Goal: Information Seeking & Learning: Learn about a topic

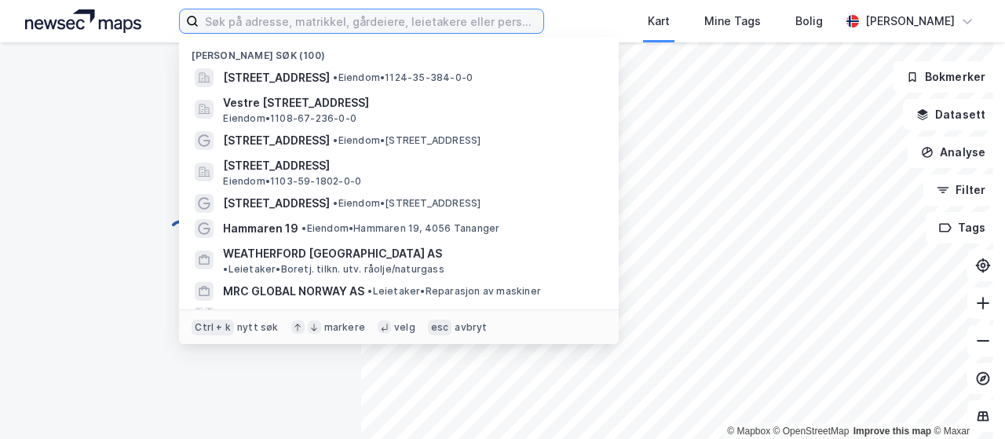
click at [339, 22] on input at bounding box center [371, 21] width 345 height 24
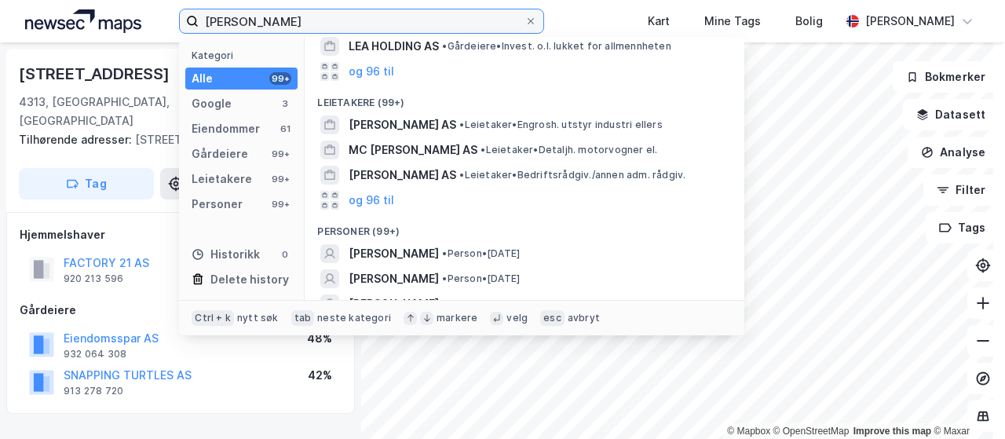
scroll to position [405, 0]
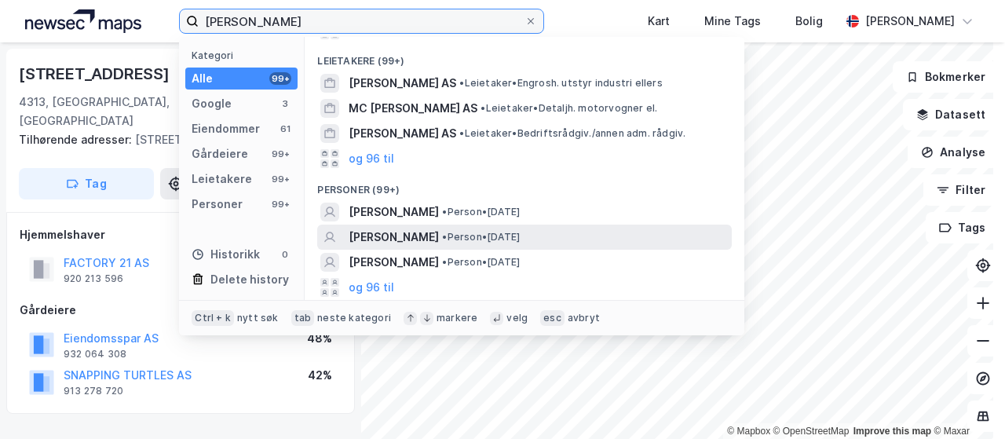
type input "[PERSON_NAME]"
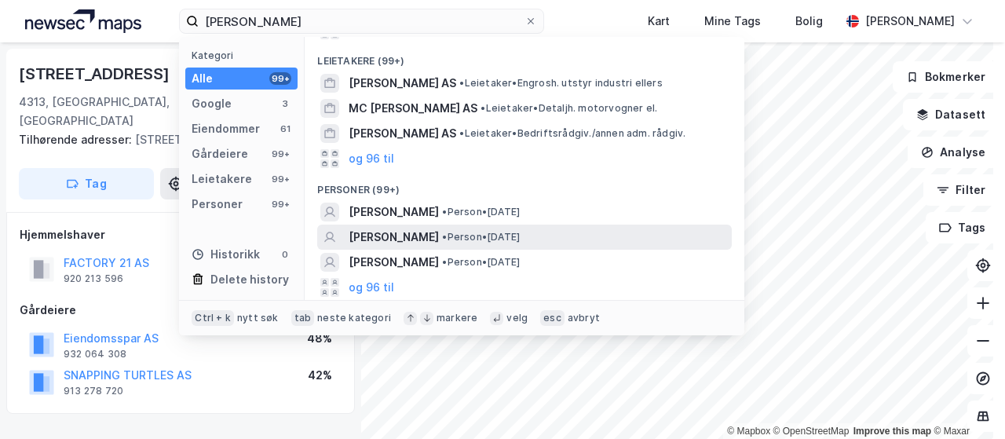
click at [543, 243] on div "[PERSON_NAME] • Person • [DATE]" at bounding box center [538, 237] width 380 height 19
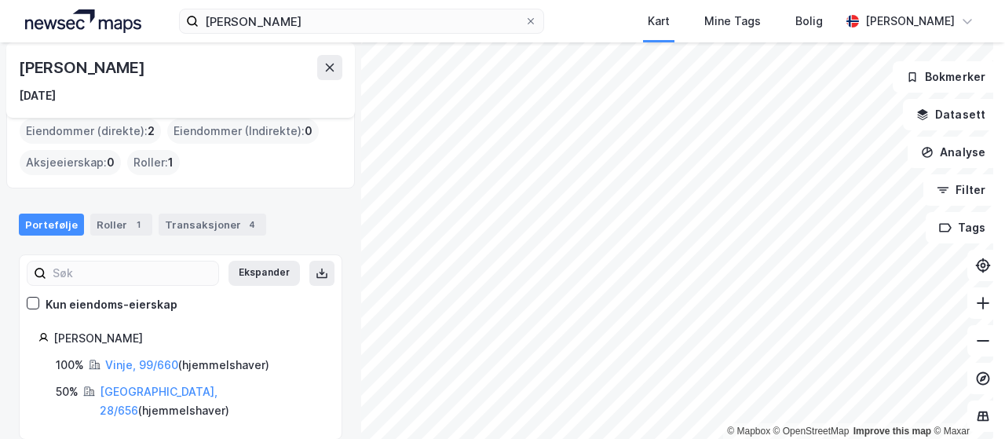
scroll to position [18, 0]
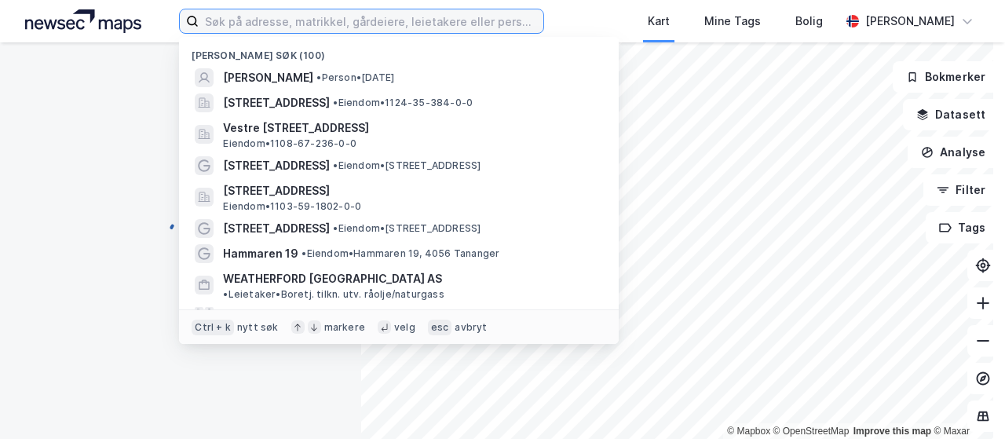
click at [370, 28] on input at bounding box center [371, 21] width 345 height 24
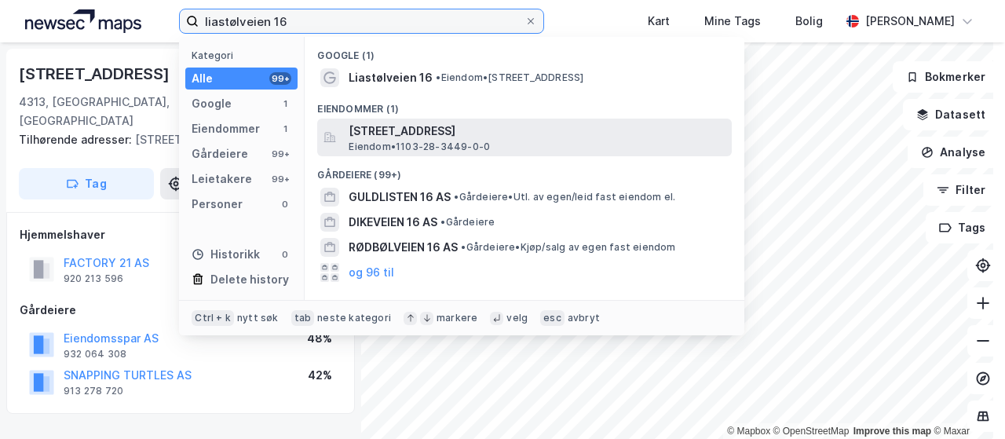
type input "liastølveien 16"
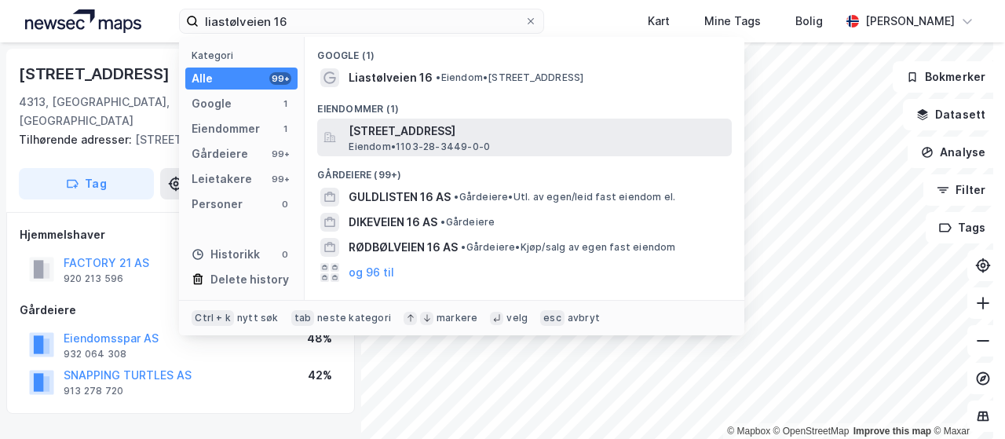
click at [512, 148] on div "Liastølveien 16, 4027, STAVANGER, STAVANGER Eiendom • 1103-28-3449-0-0" at bounding box center [538, 137] width 380 height 31
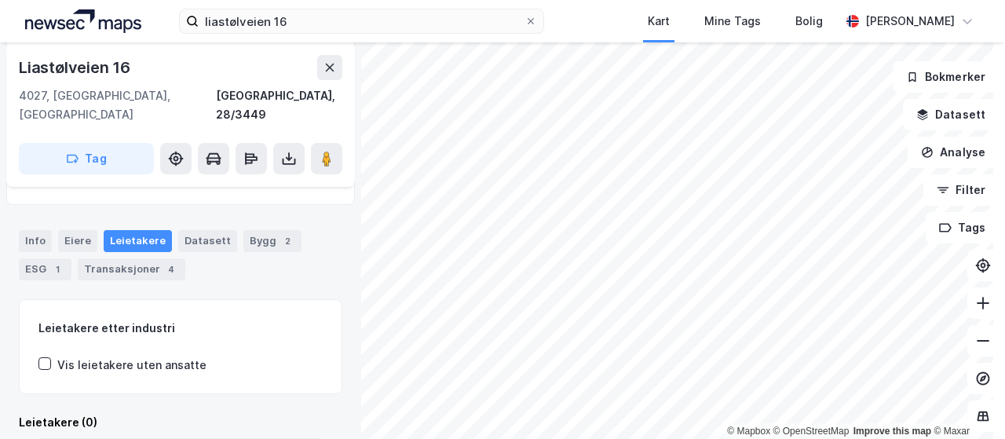
scroll to position [153, 0]
click at [155, 258] on div "Transaksjoner 4" at bounding box center [132, 269] width 108 height 22
